Goal: Obtain resource: Download file/media

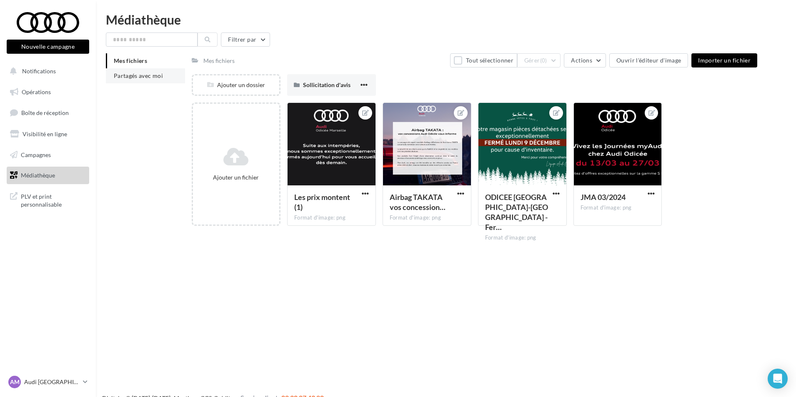
click at [139, 73] on span "Partagés avec moi" at bounding box center [138, 75] width 49 height 7
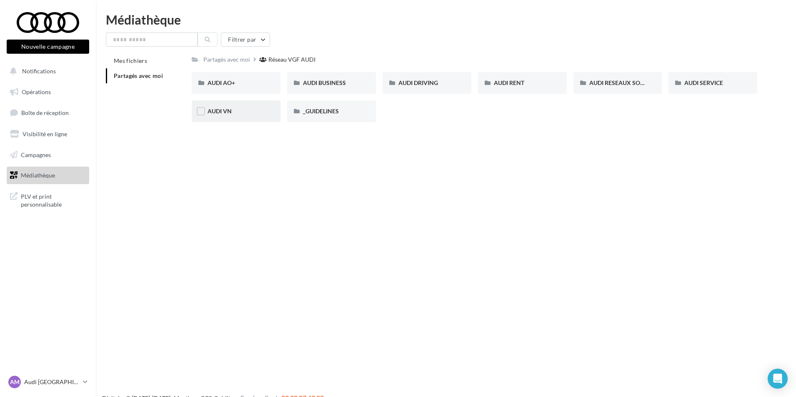
click at [224, 117] on div "AUDI VN" at bounding box center [236, 111] width 89 height 22
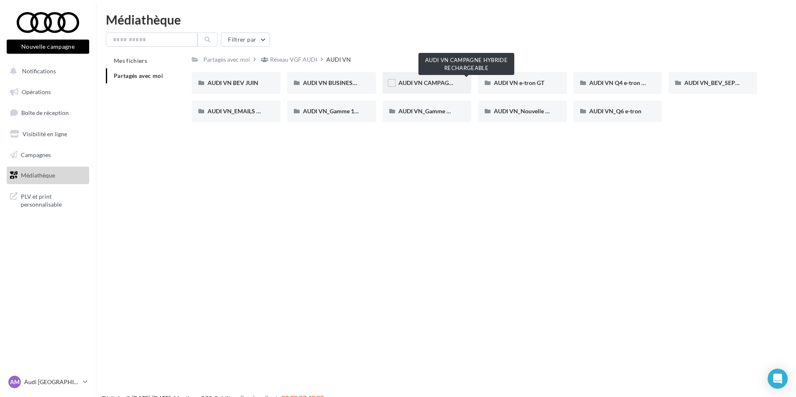
click at [441, 84] on span "AUDI VN CAMPAGNE HYBRIDE RECHARGEABLE" at bounding box center [464, 82] width 131 height 7
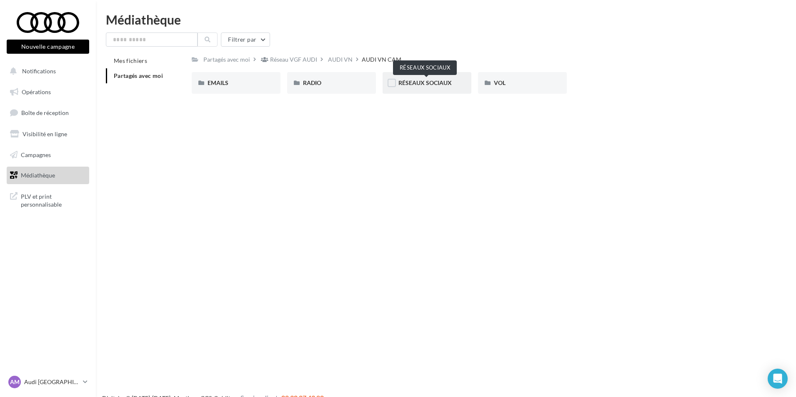
click at [420, 83] on span "RÉSEAUX SOCIAUX" at bounding box center [425, 82] width 53 height 7
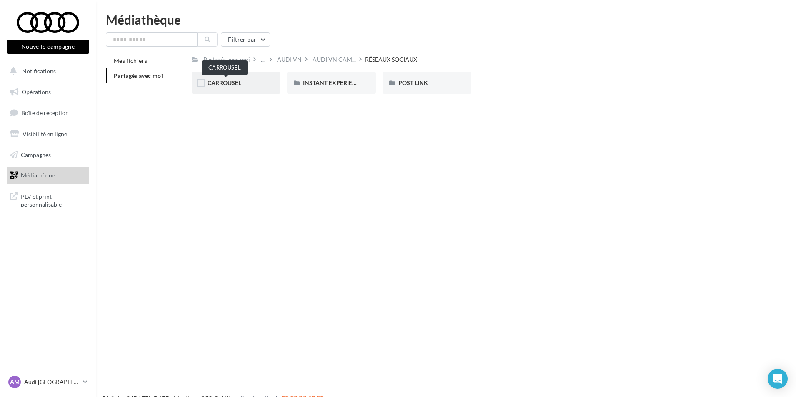
click at [237, 83] on span "CARROUSEL" at bounding box center [225, 82] width 34 height 7
click at [225, 83] on span "A3 TFSI e" at bounding box center [220, 82] width 25 height 7
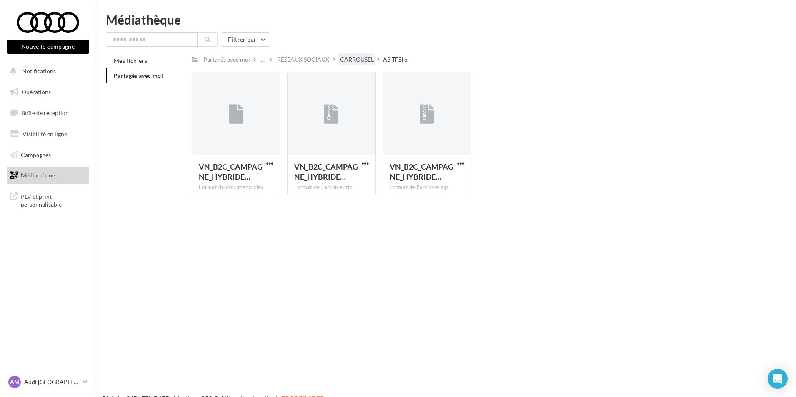
click at [357, 61] on div "CARROUSEL" at bounding box center [357, 59] width 34 height 8
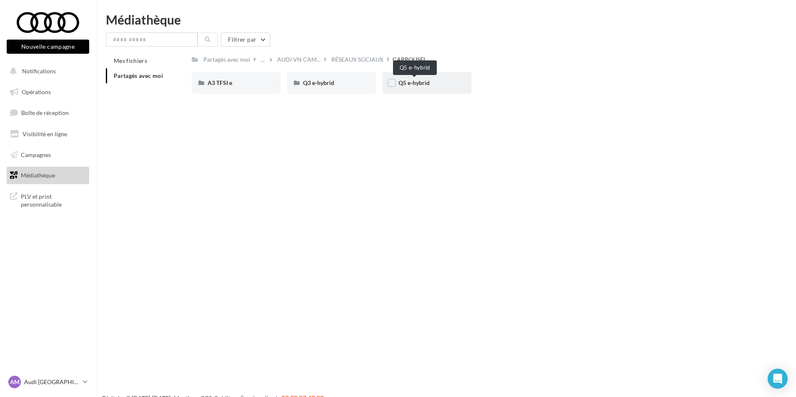
click at [412, 84] on span "Q5 e-hybrid" at bounding box center [414, 82] width 31 height 7
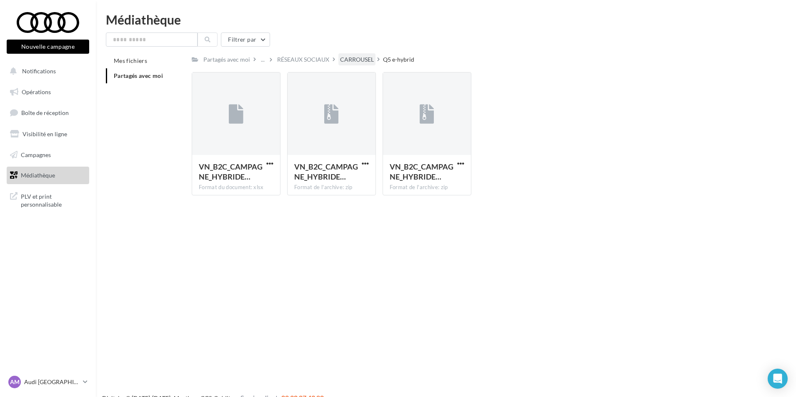
click at [356, 57] on div "CARROUSEL" at bounding box center [357, 59] width 34 height 8
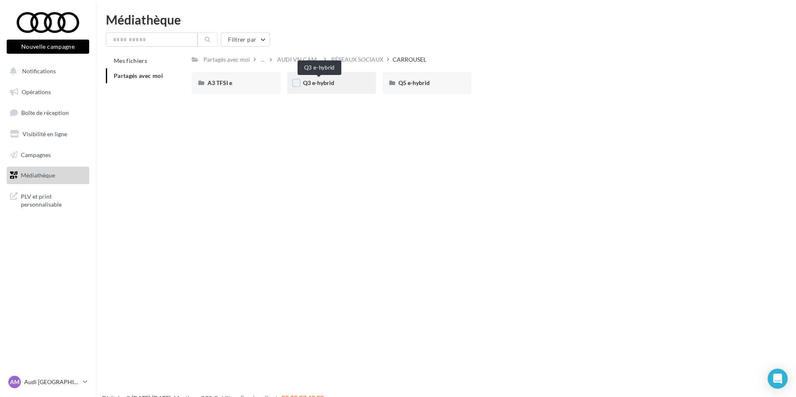
click at [332, 84] on span "Q3 e-hybrid" at bounding box center [318, 82] width 31 height 7
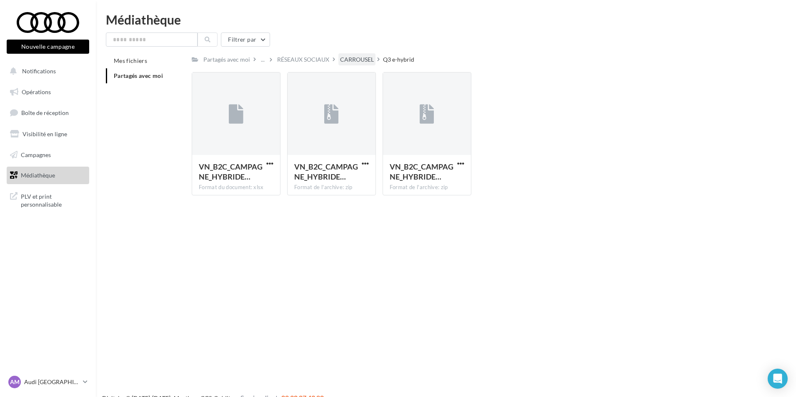
click at [351, 62] on div "CARROUSEL" at bounding box center [357, 59] width 34 height 8
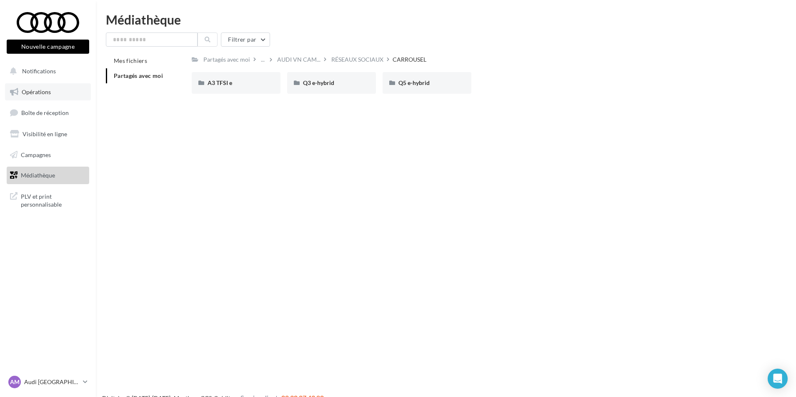
click at [50, 89] on span "Opérations" at bounding box center [36, 91] width 29 height 7
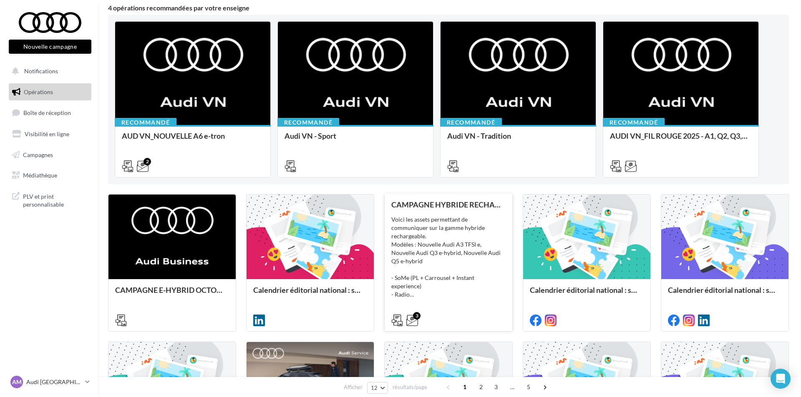
scroll to position [83, 0]
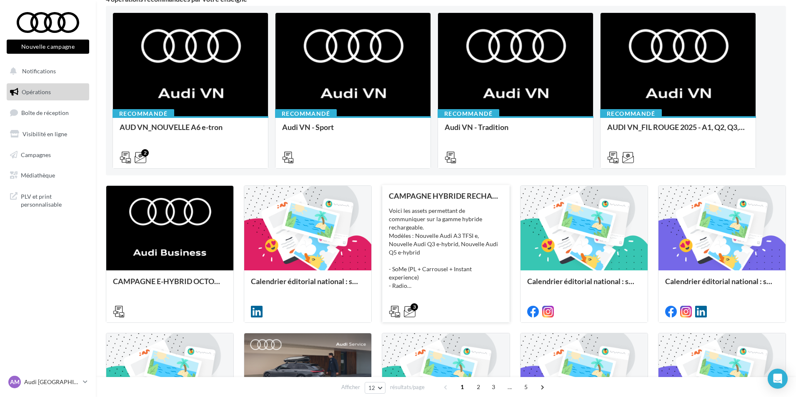
click at [452, 240] on div "Voici les assets permettant de communiquer sur la gamme hybride rechargeable. M…" at bounding box center [446, 248] width 114 height 83
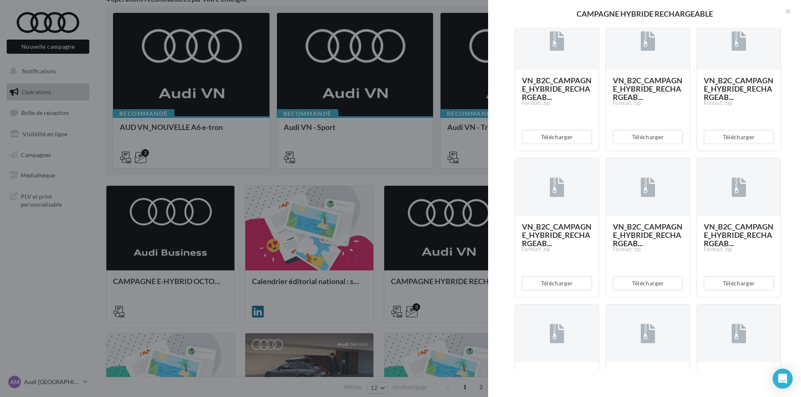
scroll to position [417, 0]
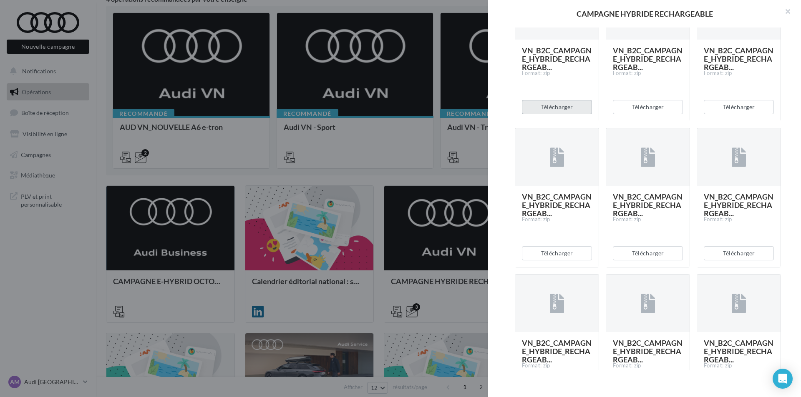
click at [566, 114] on button "Télécharger" at bounding box center [557, 107] width 70 height 14
